Goal: Task Accomplishment & Management: Manage account settings

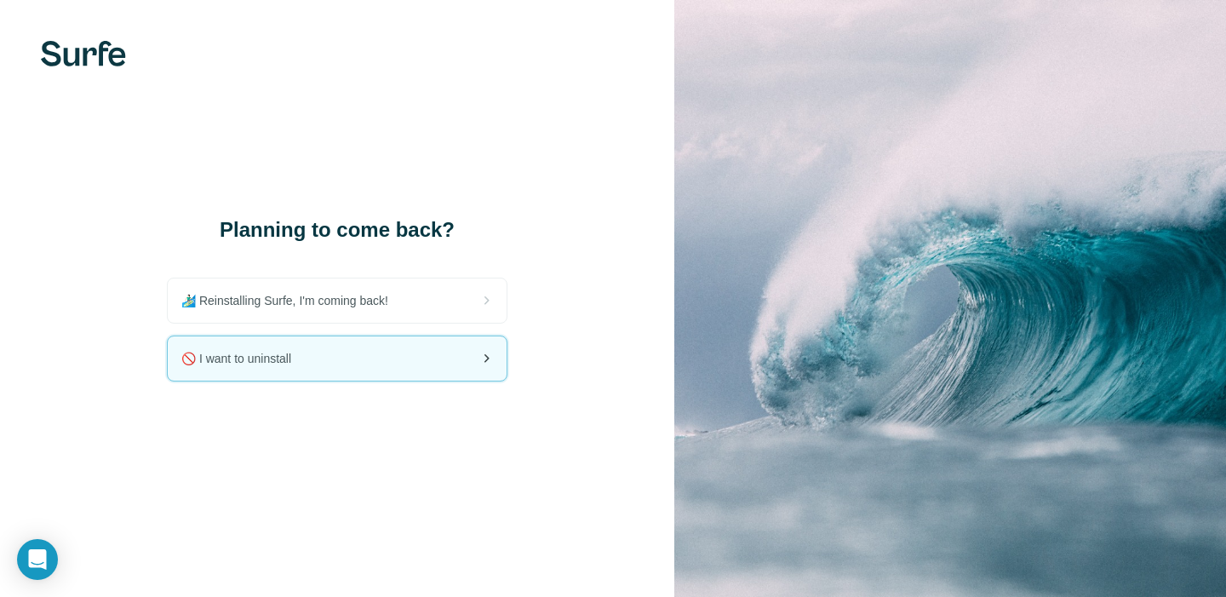
click at [244, 353] on span "🚫 I want to uninstall" at bounding box center [242, 358] width 123 height 17
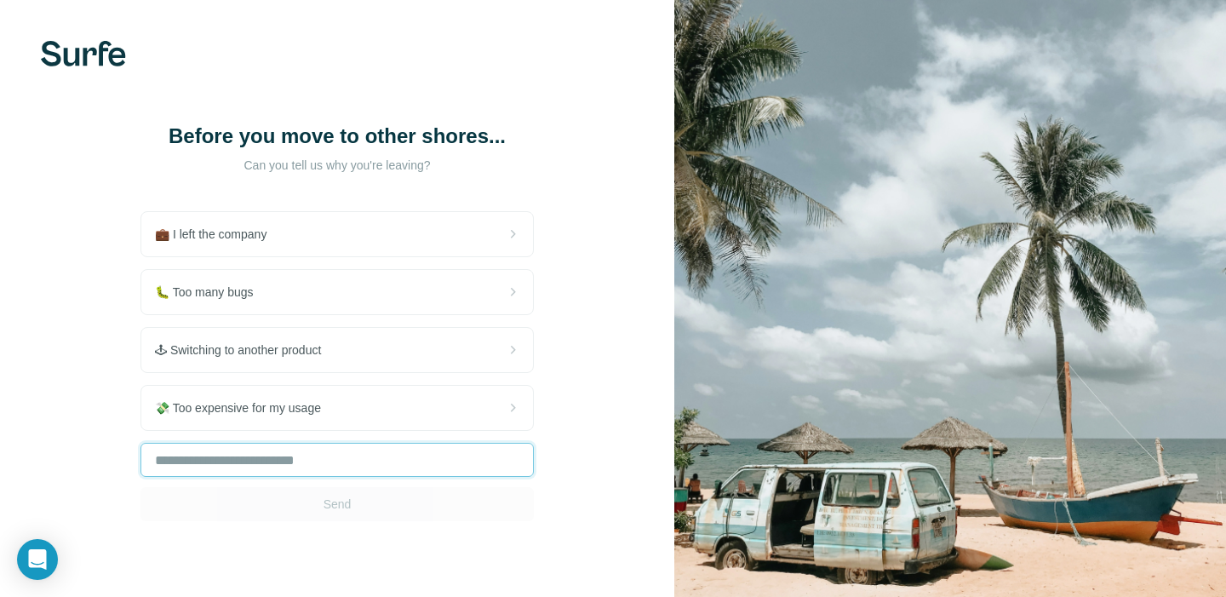
click at [364, 474] on input "text" at bounding box center [337, 460] width 393 height 34
type input "**********"
click at [367, 460] on input "**********" at bounding box center [337, 460] width 393 height 34
